Goal: Check status

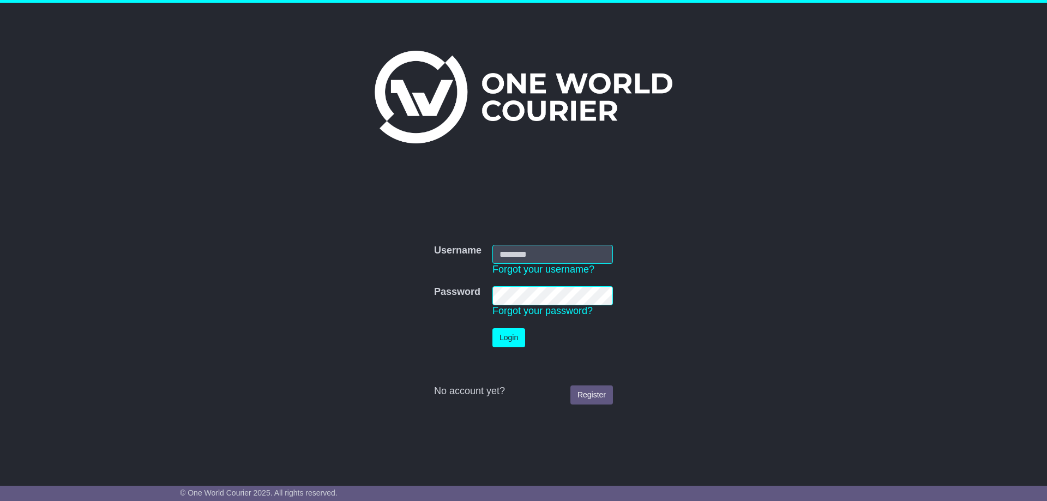
click at [527, 256] on input "Username" at bounding box center [552, 254] width 120 height 19
type input "**********"
click at [519, 337] on button "Login" at bounding box center [508, 337] width 33 height 19
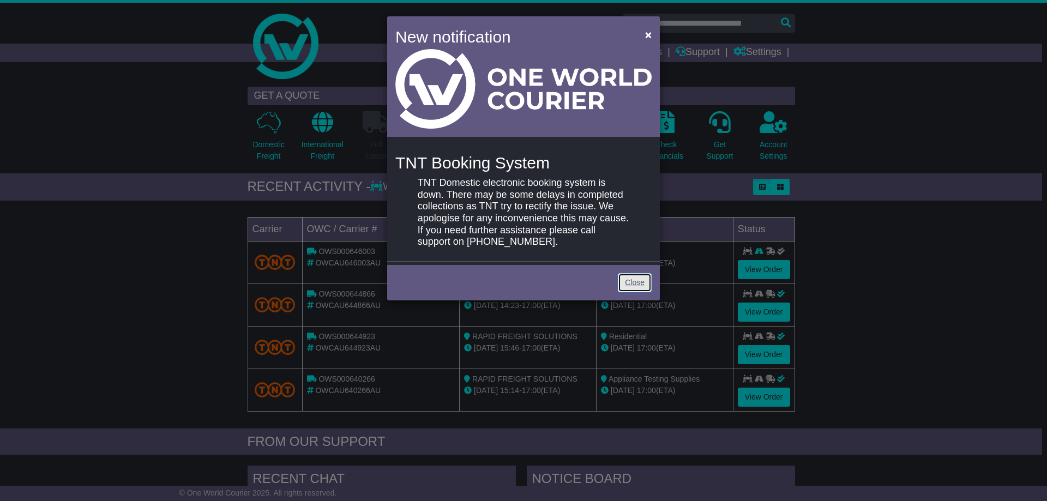
click at [637, 287] on link "Close" at bounding box center [635, 282] width 34 height 19
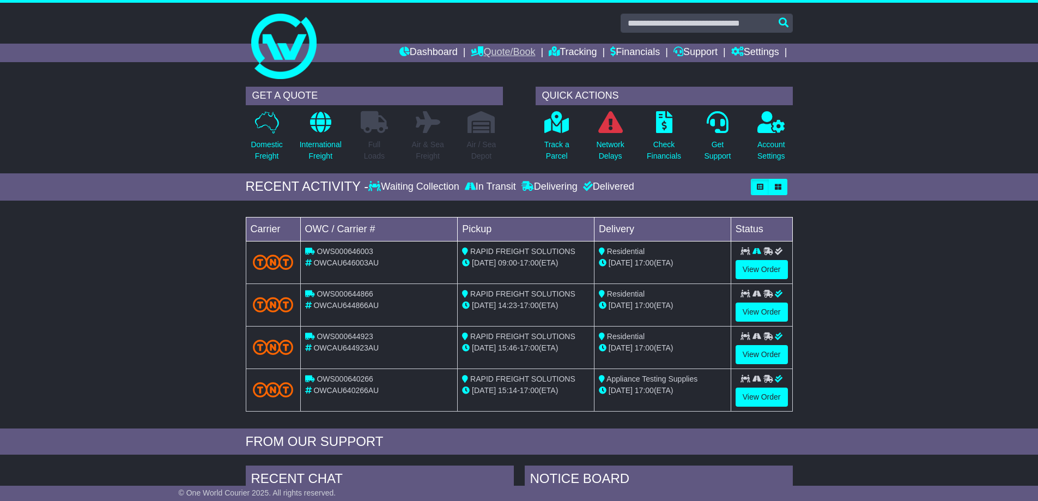
click at [502, 55] on link "Quote/Book" at bounding box center [503, 53] width 64 height 19
click at [490, 92] on link "Saved Quotes" at bounding box center [515, 95] width 86 height 12
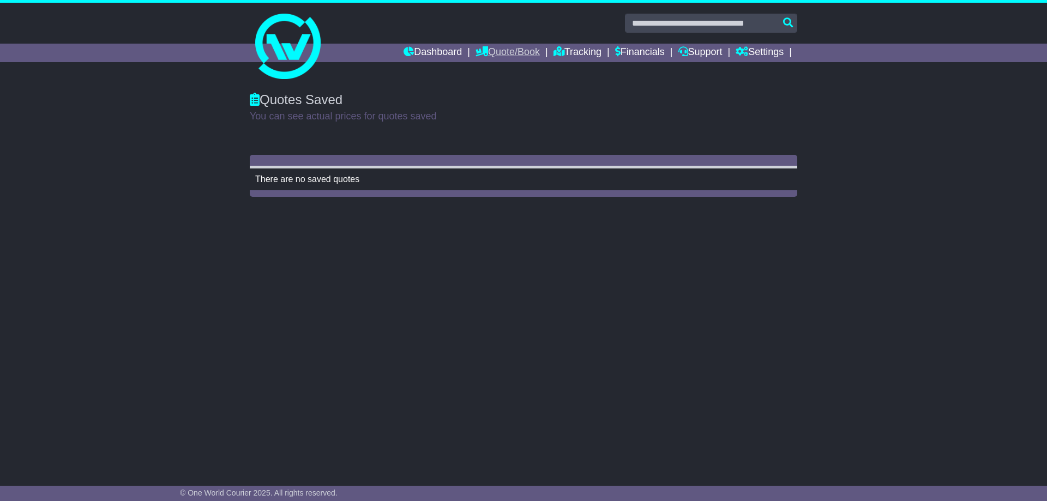
click at [497, 53] on link "Quote/Book" at bounding box center [507, 53] width 64 height 19
click at [482, 106] on link "Drafts" at bounding box center [519, 107] width 86 height 12
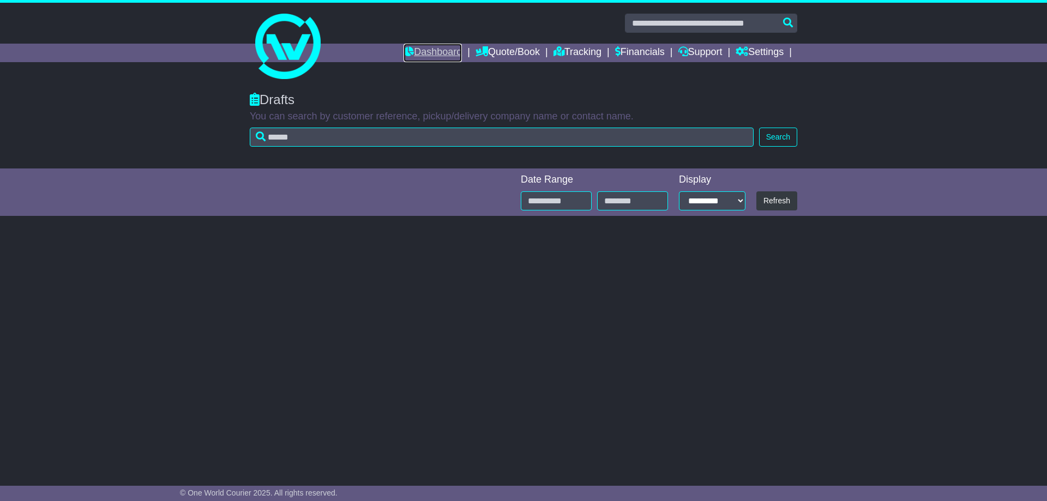
click at [428, 59] on link "Dashboard" at bounding box center [432, 53] width 58 height 19
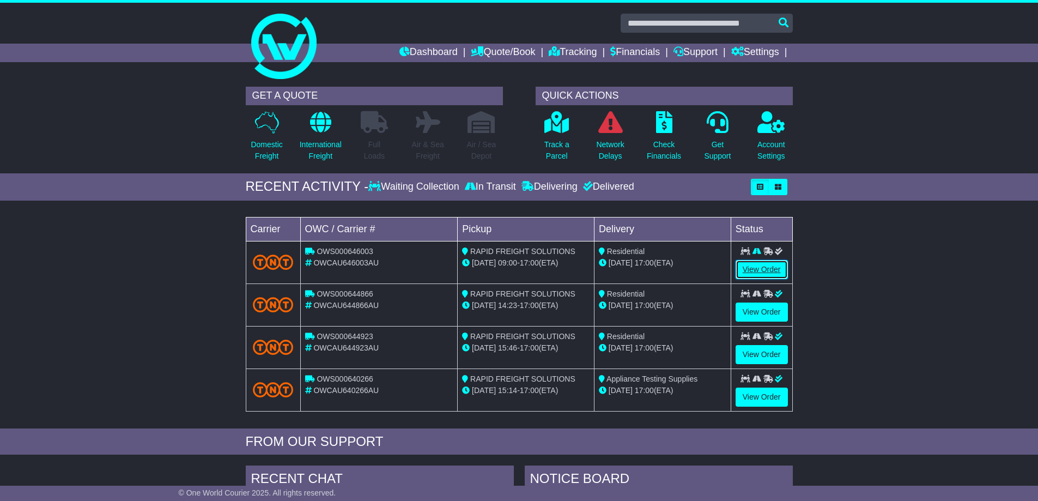
click at [754, 274] on link "View Order" at bounding box center [762, 269] width 52 height 19
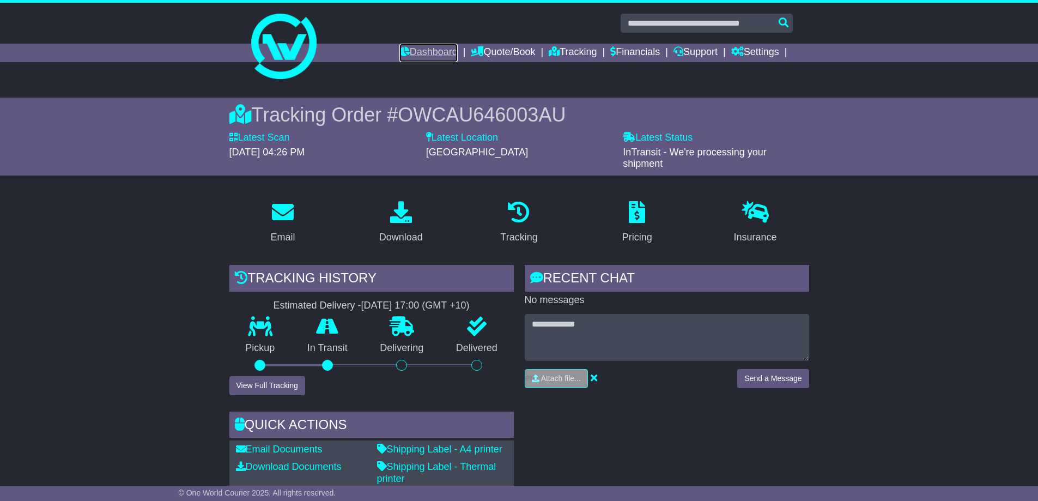
click at [431, 56] on link "Dashboard" at bounding box center [429, 53] width 58 height 19
